Goal: Information Seeking & Learning: Learn about a topic

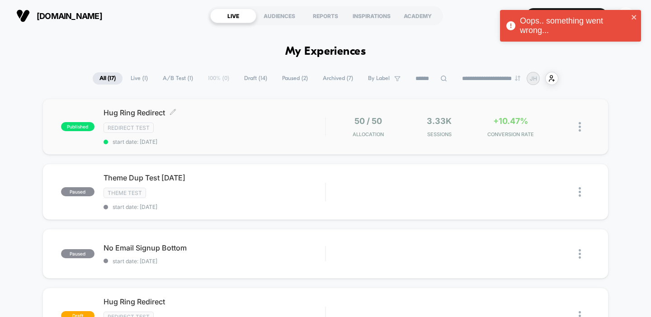
click at [302, 126] on div "Redirect Test" at bounding box center [215, 128] width 222 height 10
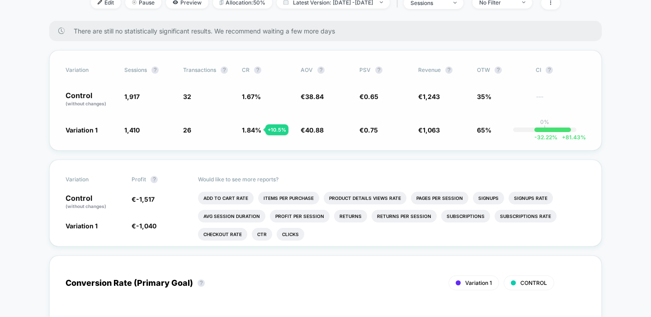
scroll to position [166, 0]
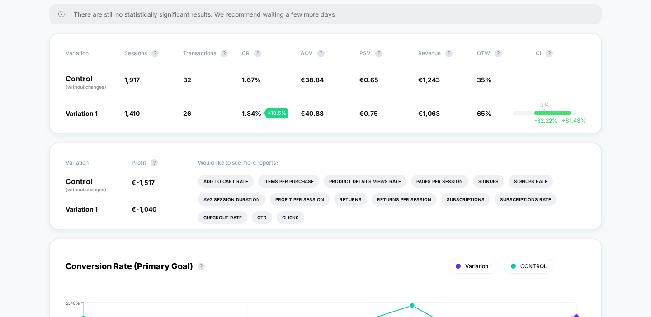
drag, startPoint x: 175, startPoint y: 156, endPoint x: 353, endPoint y: 225, distance: 190.0
click at [353, 225] on div "Variation Profit ? Control (without changes) € -1,517 Variation 1 € -1,040 - 6.…" at bounding box center [325, 186] width 553 height 87
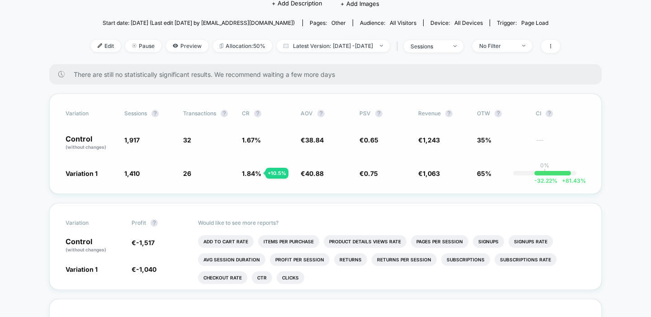
scroll to position [71, 0]
